Goal: Transaction & Acquisition: Subscribe to service/newsletter

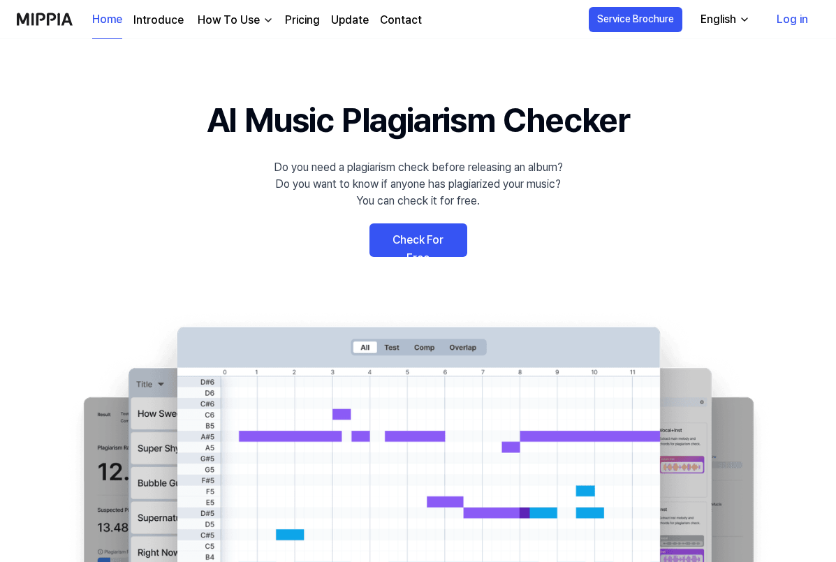
click at [432, 231] on link "Check For Free" at bounding box center [419, 241] width 98 height 34
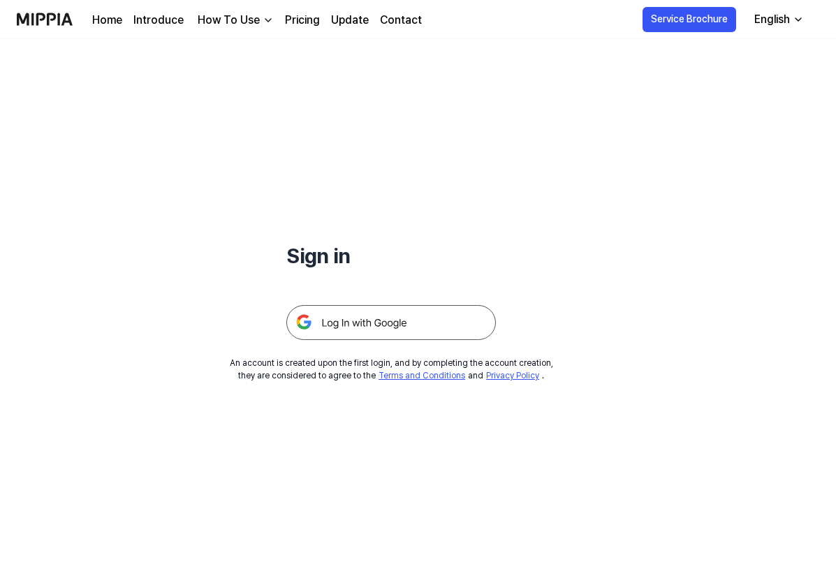
click at [481, 324] on img at bounding box center [391, 322] width 210 height 35
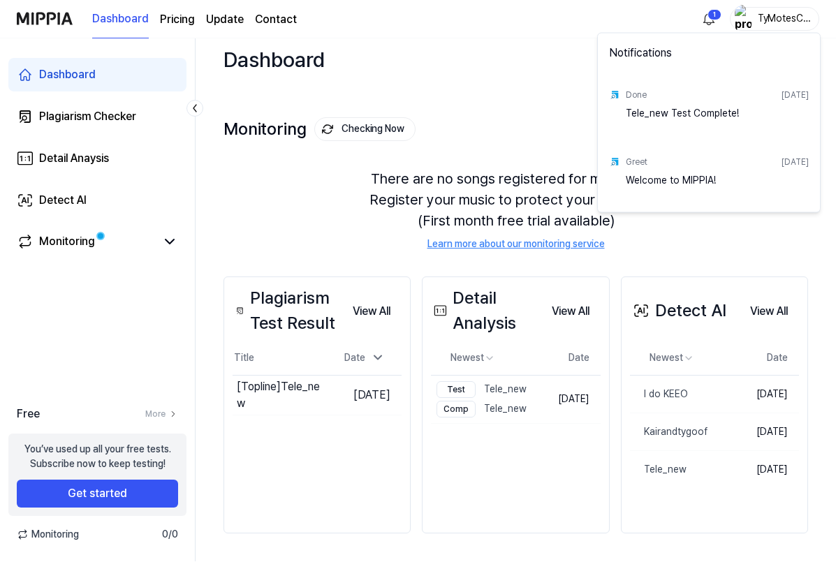
scroll to position [38, 0]
click at [490, 96] on html "Dashboard Pricing Update Contact TyMotesCamb Dashboard Plagiarism Checker Detai…" at bounding box center [418, 271] width 836 height 562
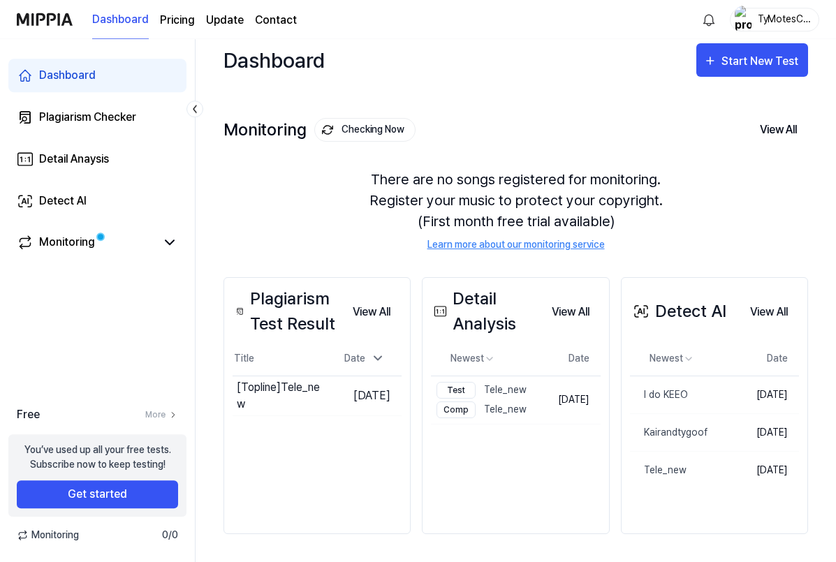
scroll to position [0, 0]
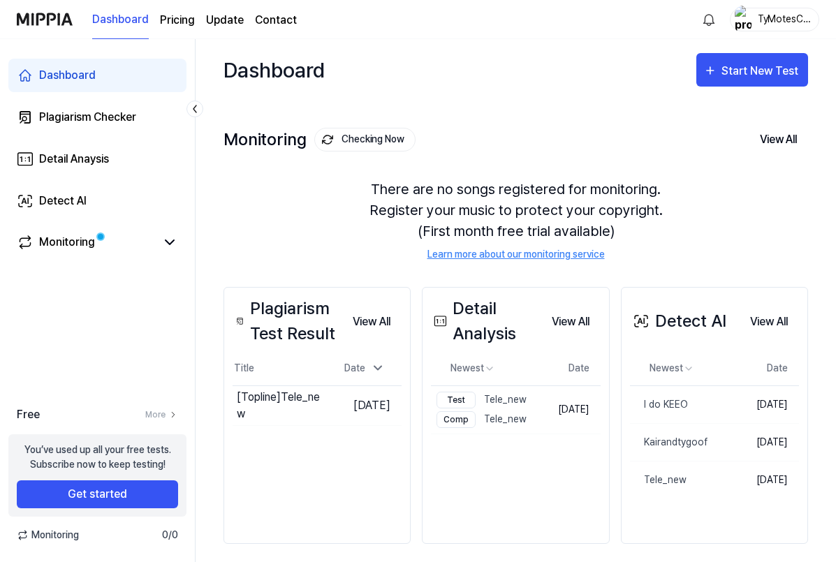
click at [733, 75] on div "Start New Test" at bounding box center [762, 71] width 80 height 18
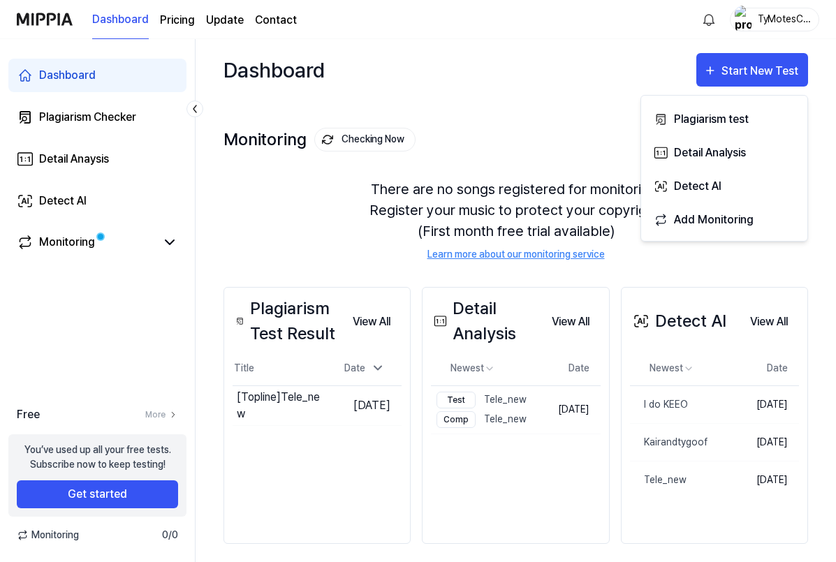
click at [719, 180] on div "Detect AI" at bounding box center [735, 186] width 122 height 18
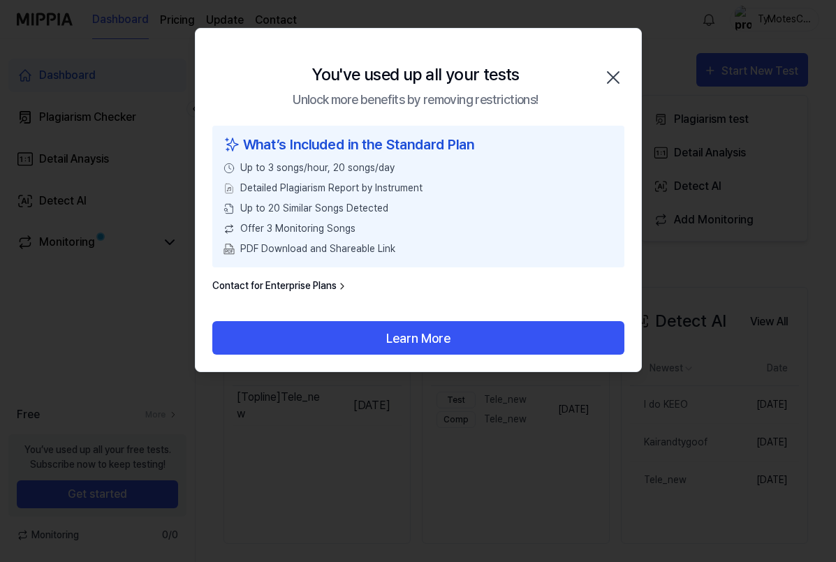
click at [450, 338] on button "Learn More" at bounding box center [418, 338] width 412 height 34
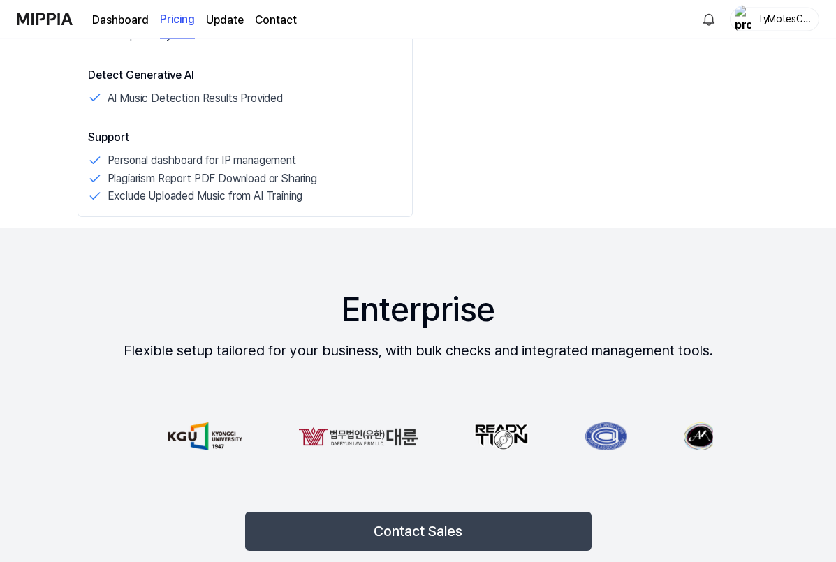
scroll to position [1517, 0]
